Goal: Information Seeking & Learning: Check status

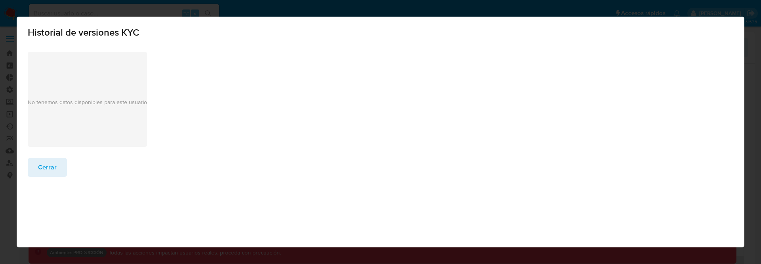
select select "10"
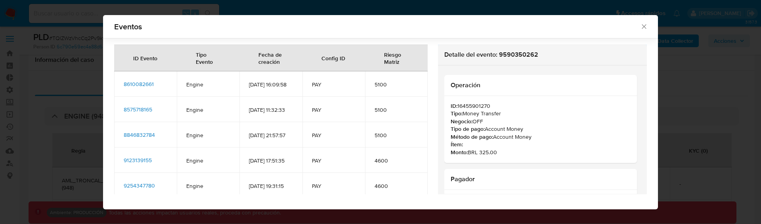
select select "10"
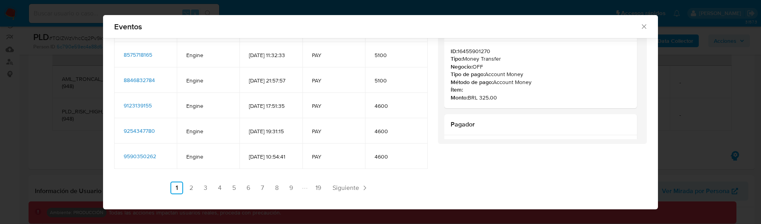
click at [641, 28] on icon "Cerrar" at bounding box center [644, 27] width 8 height 8
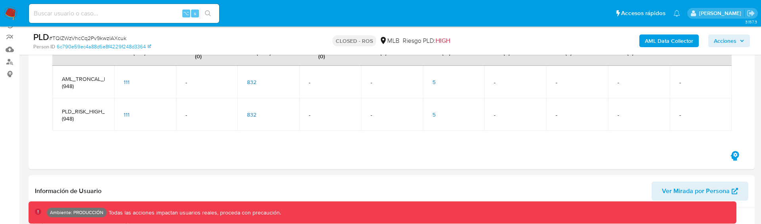
click at [731, 10] on p "[PERSON_NAME]" at bounding box center [721, 14] width 45 height 8
click at [752, 14] on icon "Salir" at bounding box center [750, 13] width 7 height 6
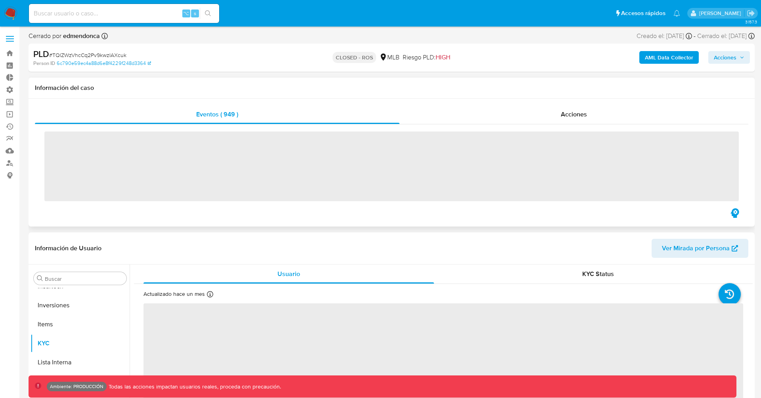
scroll to position [373, 0]
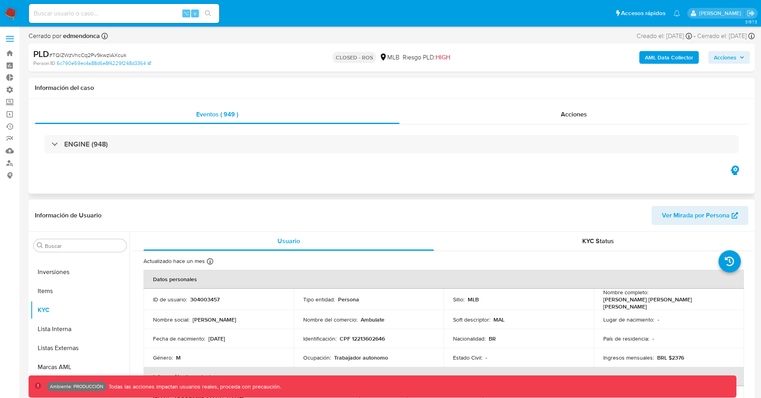
select select "10"
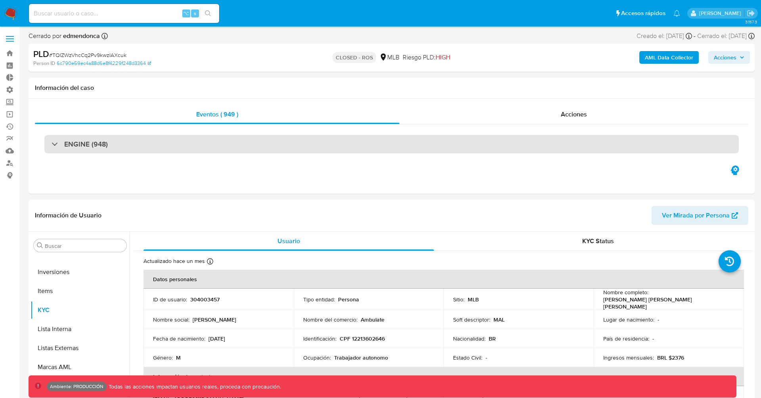
click at [92, 145] on h3 "ENGINE (948)" at bounding box center [86, 144] width 44 height 9
